Goal: Task Accomplishment & Management: Manage account settings

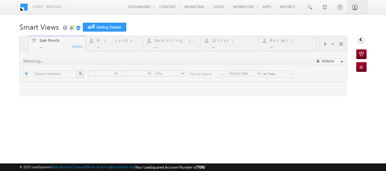
type input "Any Owner"
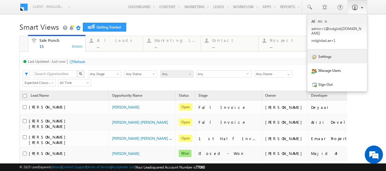
click at [323, 55] on link "Settings" at bounding box center [336, 56] width 59 height 14
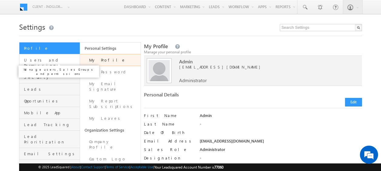
click at [44, 59] on span "Users and Permissions" at bounding box center [51, 62] width 54 height 11
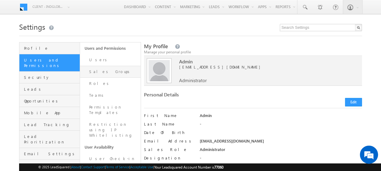
click at [101, 73] on link "Sales Groups" at bounding box center [110, 72] width 61 height 12
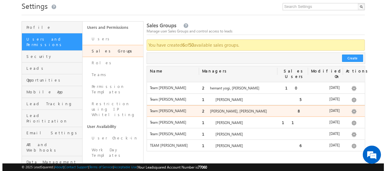
scroll to position [21, 0]
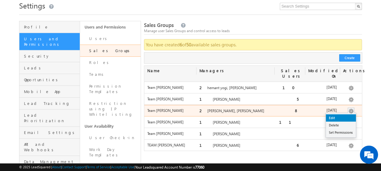
click at [342, 114] on link "Edit" at bounding box center [341, 117] width 30 height 7
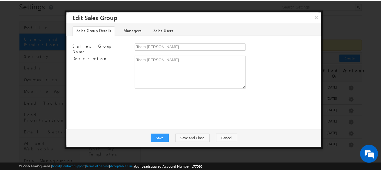
scroll to position [0, 0]
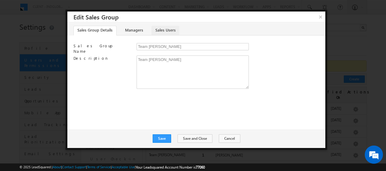
click at [170, 31] on link "Sales Users" at bounding box center [165, 31] width 28 height 10
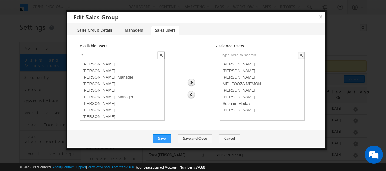
click at [118, 55] on input "s" at bounding box center [119, 55] width 79 height 7
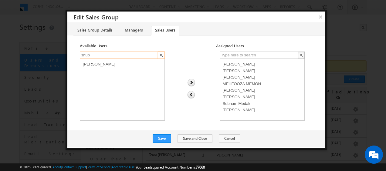
type input "shub"
select select "1d408b53-7440-11f0-8589-125492a0d7ad"
click at [115, 62] on option "[PERSON_NAME]" at bounding box center [122, 63] width 82 height 7
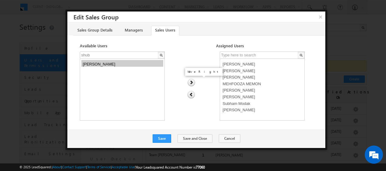
click at [192, 81] on img at bounding box center [191, 83] width 8 height 8
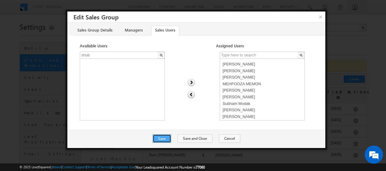
click at [165, 137] on button "Save" at bounding box center [162, 138] width 19 height 8
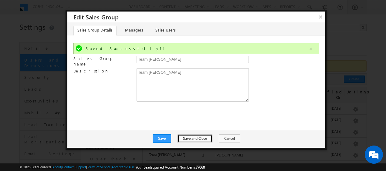
click at [190, 138] on button "Save and Close" at bounding box center [194, 138] width 35 height 8
